Goal: Information Seeking & Learning: Learn about a topic

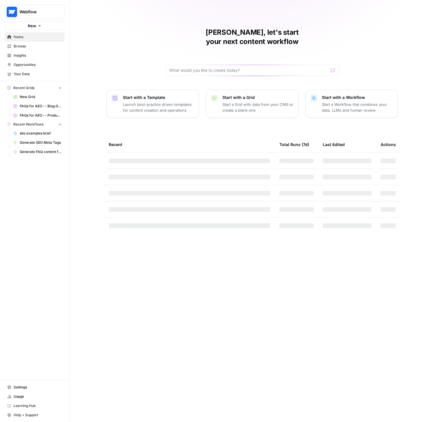
click at [23, 54] on span "Insights" at bounding box center [38, 55] width 48 height 5
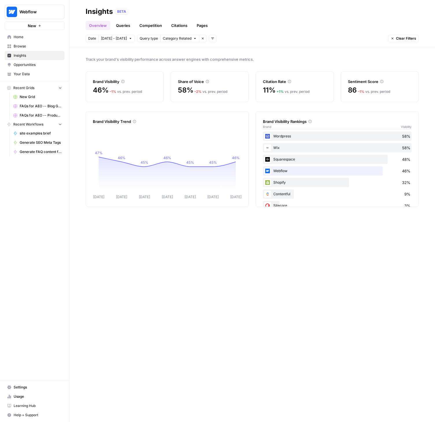
click at [405, 40] on span "Clear Filters" at bounding box center [406, 38] width 20 height 5
click at [108, 40] on span "[DATE] - [DATE]" at bounding box center [114, 38] width 26 height 5
drag, startPoint x: 258, startPoint y: 34, endPoint x: 246, endPoint y: 36, distance: 11.7
click at [258, 34] on header "Insights BETA Overview Queries Competition Citations Pages Date [DATE] - [DATE]…" at bounding box center [251, 23] width 365 height 47
click at [211, 40] on icon "button" at bounding box center [212, 38] width 3 height 3
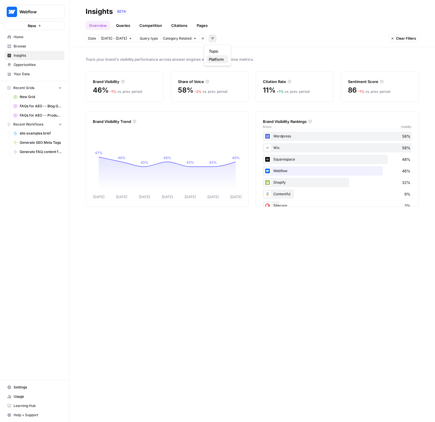
click at [216, 57] on span "Platform" at bounding box center [216, 59] width 15 height 6
click at [237, 40] on span "Select platform" at bounding box center [242, 38] width 25 height 5
click at [285, 43] on header "Insights BETA Overview Queries Competition Citations Pages Date [DATE] - [DATE]…" at bounding box center [251, 23] width 365 height 47
click at [250, 41] on button "Select platform" at bounding box center [246, 39] width 36 height 8
click at [243, 60] on span "ChatGPT" at bounding box center [248, 59] width 29 height 6
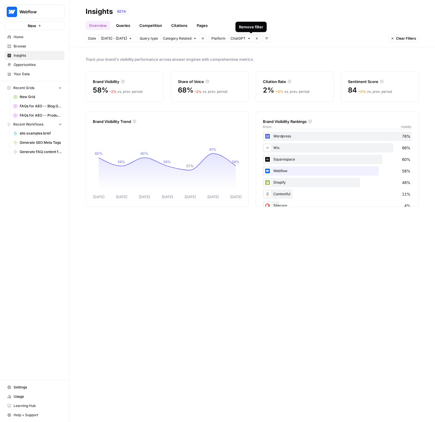
click at [237, 40] on span "ChatGPT" at bounding box center [237, 38] width 15 height 5
click at [239, 53] on span "Gemini" at bounding box center [248, 51] width 29 height 6
click at [235, 39] on span "2 Platforms" at bounding box center [239, 38] width 19 height 5
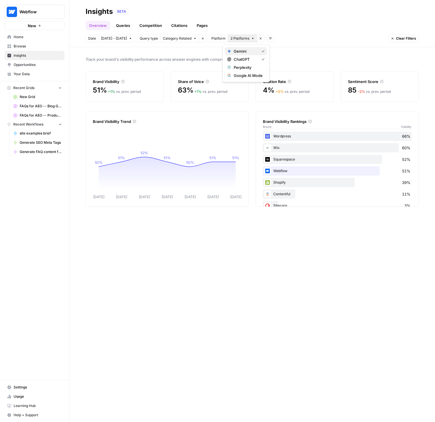
click at [235, 51] on span "Gemini" at bounding box center [245, 51] width 23 height 6
click at [239, 39] on span "ChatGPT" at bounding box center [237, 38] width 15 height 5
click at [243, 67] on span "Perplexity" at bounding box center [248, 67] width 29 height 6
